Goal: Complete application form: Complete application form

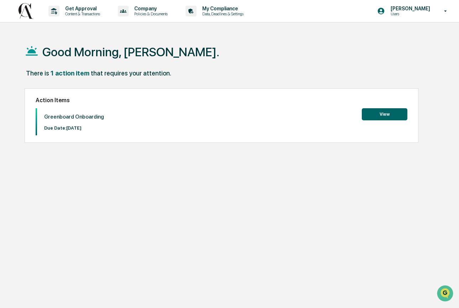
click at [370, 113] on button "View" at bounding box center [384, 114] width 46 height 12
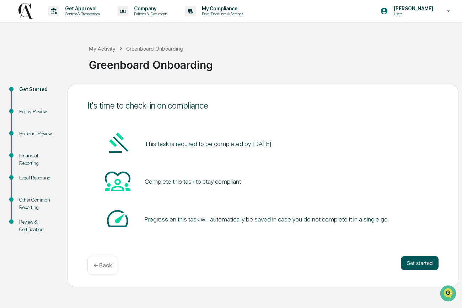
click at [418, 261] on button "Get started" at bounding box center [420, 263] width 38 height 14
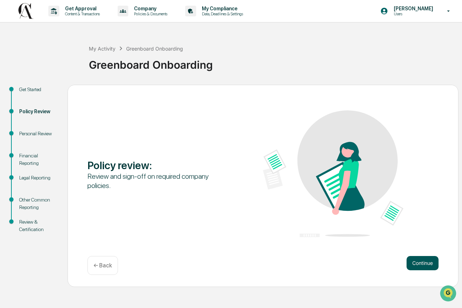
click at [408, 262] on button "Continue" at bounding box center [423, 263] width 32 height 14
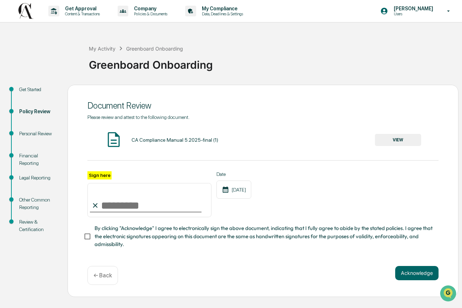
click at [101, 202] on input "Sign here" at bounding box center [150, 200] width 124 height 34
type input "**********"
click at [397, 139] on button "VIEW" at bounding box center [398, 140] width 46 height 12
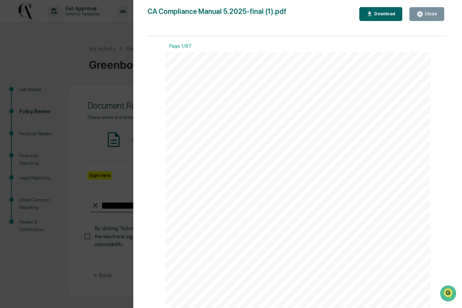
click at [376, 15] on div "Download" at bounding box center [384, 13] width 22 height 5
click at [424, 13] on div "Close" at bounding box center [431, 13] width 14 height 5
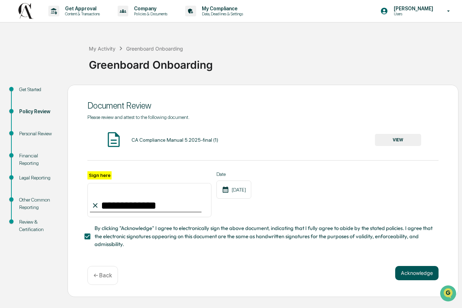
click at [403, 270] on button "Acknowledge" at bounding box center [417, 273] width 43 height 14
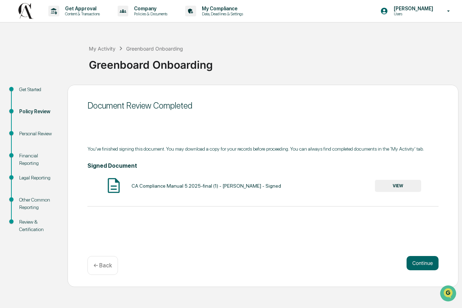
click at [402, 189] on button "VIEW" at bounding box center [398, 186] width 46 height 12
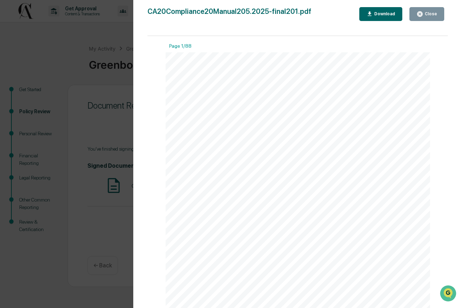
click at [386, 11] on div "Download" at bounding box center [384, 13] width 22 height 5
click at [429, 14] on div "Close" at bounding box center [431, 13] width 14 height 5
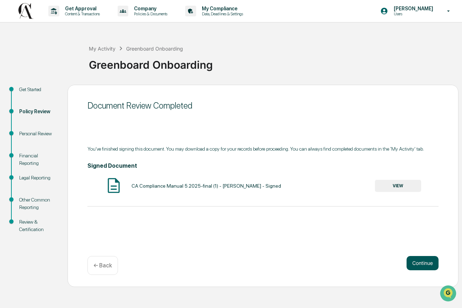
click at [425, 259] on button "Continue" at bounding box center [423, 263] width 32 height 14
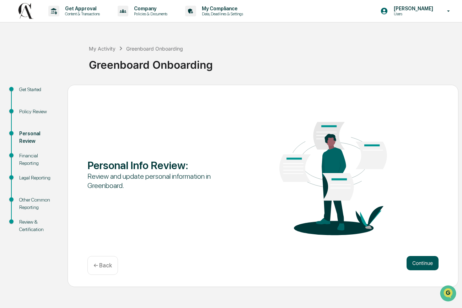
click at [417, 261] on button "Continue" at bounding box center [423, 263] width 32 height 14
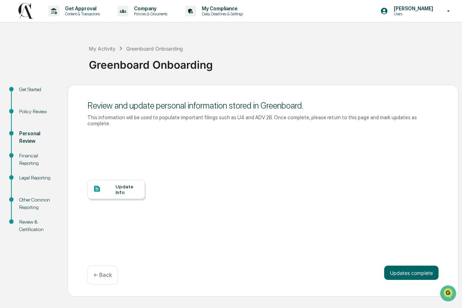
click at [127, 190] on div "Update Info" at bounding box center [128, 189] width 24 height 11
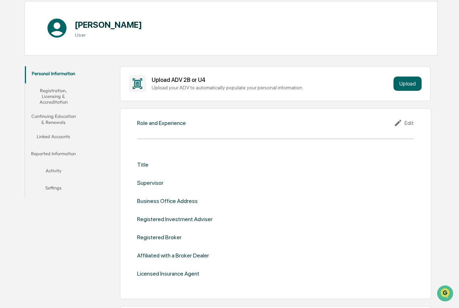
scroll to position [70, 0]
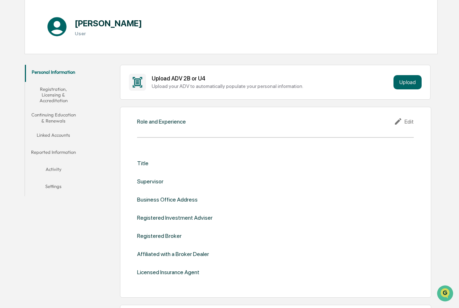
click at [399, 119] on icon at bounding box center [398, 121] width 6 height 6
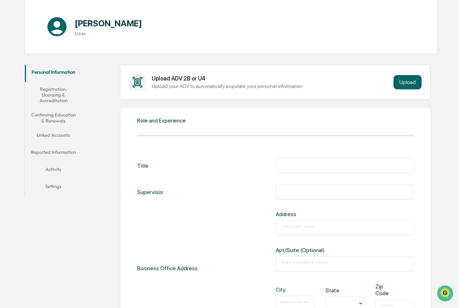
click at [300, 169] on div "​" at bounding box center [344, 165] width 138 height 15
click at [300, 167] on input "text" at bounding box center [345, 165] width 128 height 7
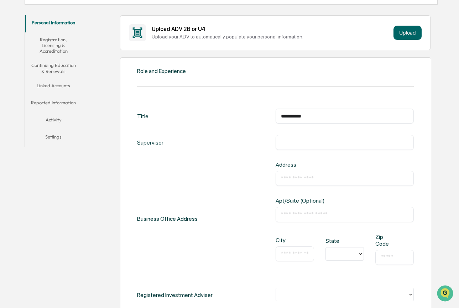
scroll to position [134, 0]
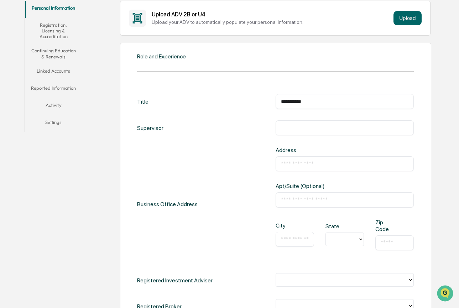
type input "**********"
click at [288, 164] on input "text" at bounding box center [345, 163] width 128 height 7
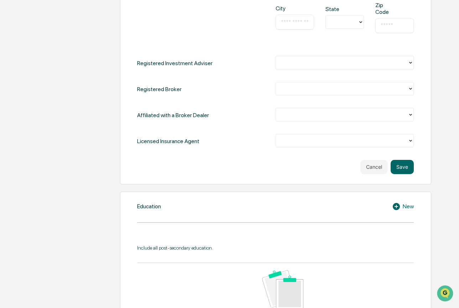
scroll to position [351, 0]
click at [379, 168] on button "Cancel" at bounding box center [373, 166] width 27 height 14
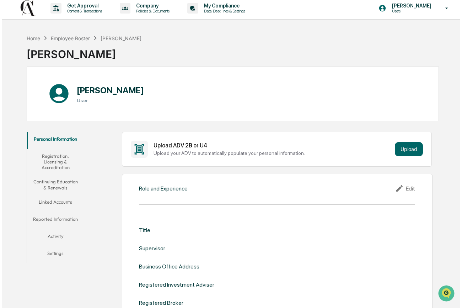
scroll to position [0, 0]
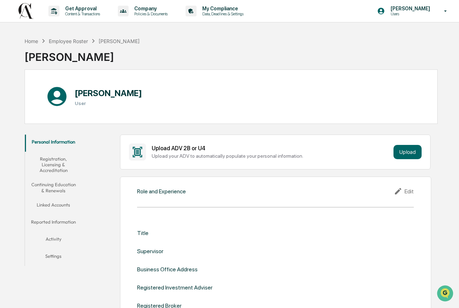
click at [64, 141] on button "Personal Information" at bounding box center [53, 142] width 57 height 17
click at [72, 39] on div "Employee Roster" at bounding box center [68, 41] width 39 height 6
click at [36, 39] on div "Home" at bounding box center [32, 41] width 14 height 6
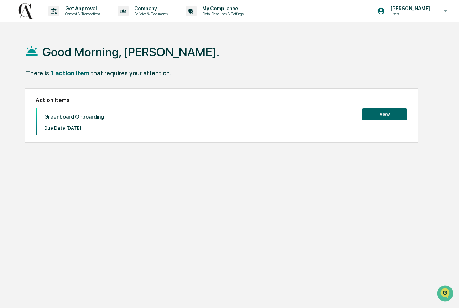
click at [366, 115] on button "View" at bounding box center [384, 114] width 46 height 12
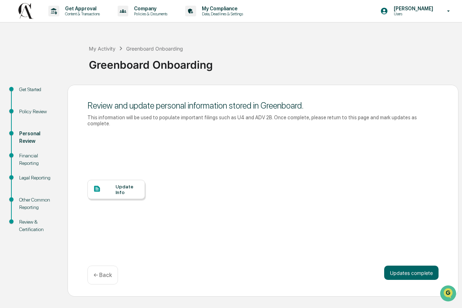
click at [141, 191] on div "Update Info" at bounding box center [117, 189] width 58 height 19
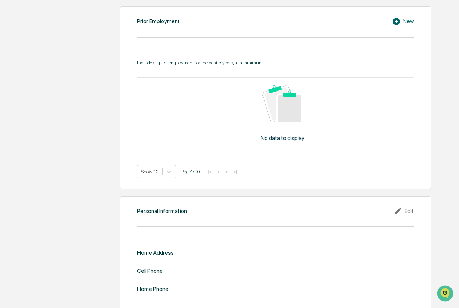
scroll to position [563, 0]
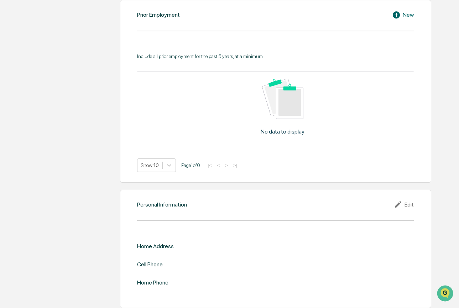
click at [408, 202] on div "Edit" at bounding box center [403, 204] width 20 height 9
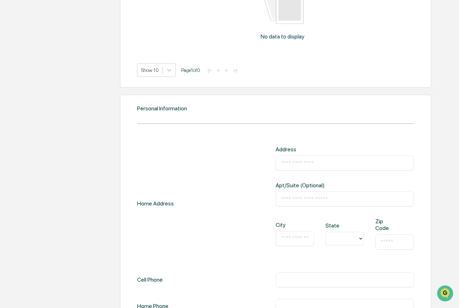
scroll to position [685, 0]
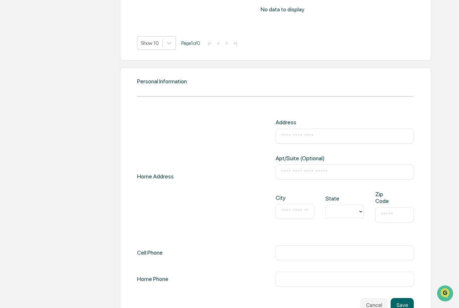
click at [317, 136] on div "​" at bounding box center [344, 135] width 138 height 15
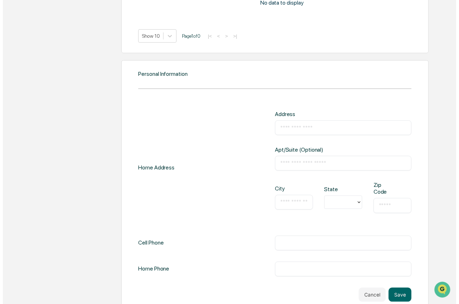
scroll to position [699, 0]
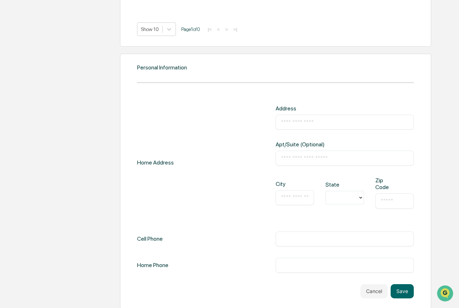
click at [311, 119] on input "text" at bounding box center [345, 121] width 128 height 7
type input "**********"
click at [319, 154] on input "text" at bounding box center [345, 157] width 128 height 7
type input "********"
click at [289, 198] on div "​" at bounding box center [294, 197] width 38 height 15
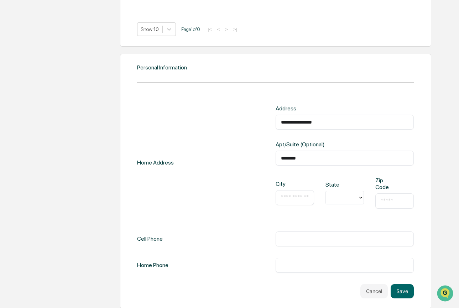
click at [300, 194] on input "text" at bounding box center [295, 197] width 28 height 7
type input "******"
click at [338, 197] on div at bounding box center [341, 197] width 25 height 8
type input "*"
click at [340, 256] on div "TX" at bounding box center [344, 256] width 38 height 23
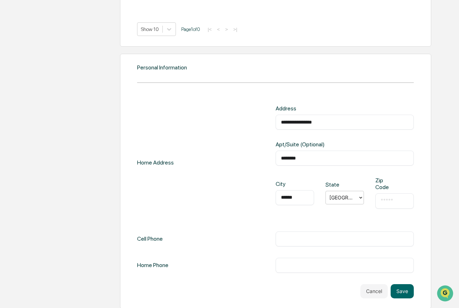
click at [412, 179] on div "Zip Code ​" at bounding box center [394, 192] width 38 height 31
click at [398, 193] on div "​" at bounding box center [394, 200] width 38 height 15
click at [398, 197] on input "text" at bounding box center [394, 200] width 28 height 7
type input "*****"
click at [250, 221] on div "**********" at bounding box center [275, 189] width 276 height 168
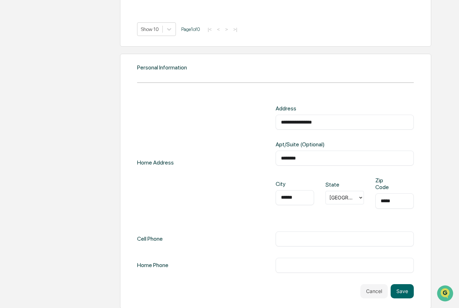
click at [326, 235] on input "text" at bounding box center [345, 238] width 128 height 7
type input "**********"
click at [401, 284] on button "Save" at bounding box center [401, 291] width 23 height 14
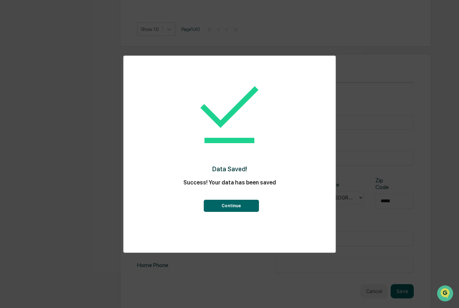
click at [247, 201] on button "Continue" at bounding box center [230, 206] width 55 height 12
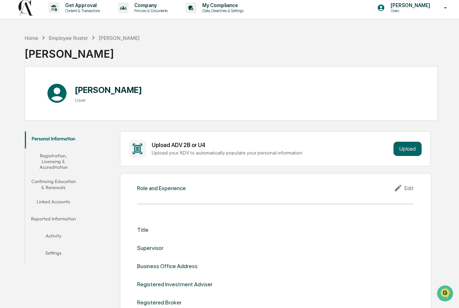
scroll to position [0, 0]
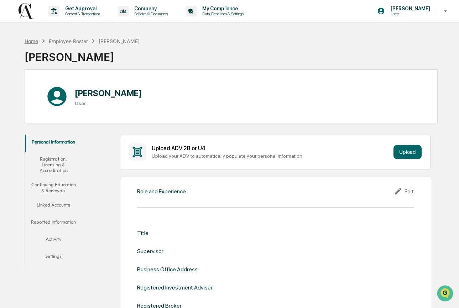
click at [34, 41] on div "Home" at bounding box center [32, 41] width 14 height 6
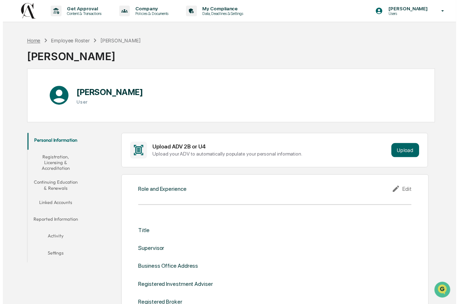
scroll to position [34, 0]
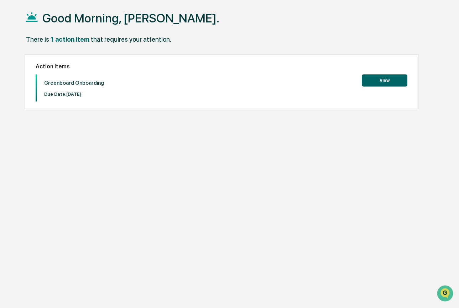
click at [387, 81] on button "View" at bounding box center [384, 80] width 46 height 12
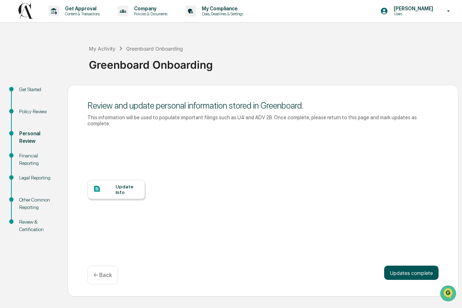
click at [399, 269] on button "Updates complete" at bounding box center [412, 272] width 54 height 14
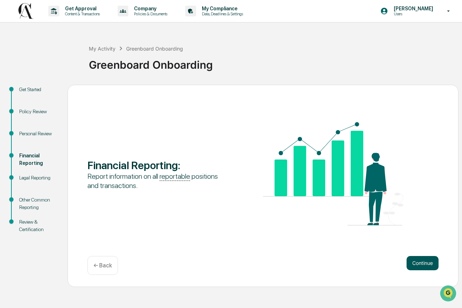
click at [420, 265] on button "Continue" at bounding box center [423, 263] width 32 height 14
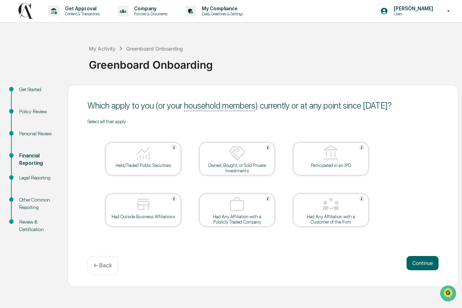
click at [144, 165] on div "Held/Traded Public Securities" at bounding box center [143, 165] width 64 height 5
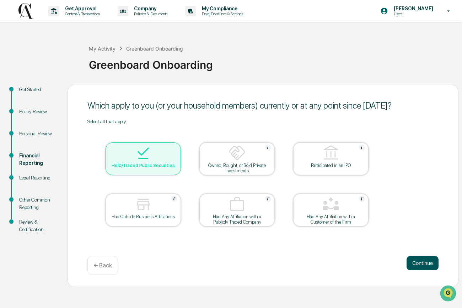
click at [432, 264] on button "Continue" at bounding box center [423, 263] width 32 height 14
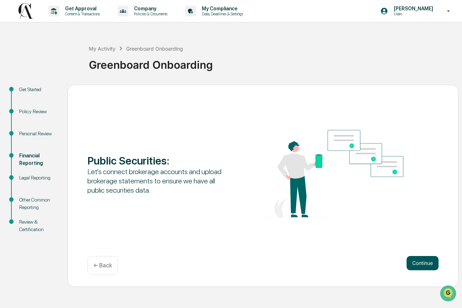
click at [429, 261] on button "Continue" at bounding box center [423, 263] width 32 height 14
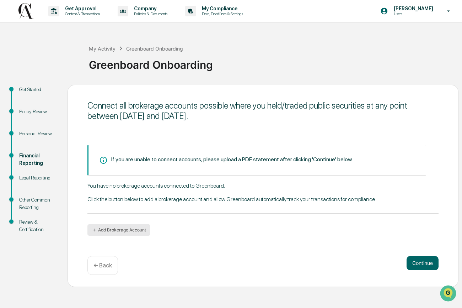
click at [102, 229] on button "Add Brokerage Account" at bounding box center [119, 229] width 63 height 11
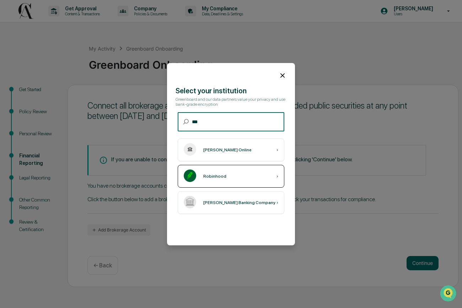
type input "***"
click at [203, 180] on div "Robinhood ›" at bounding box center [231, 176] width 107 height 23
